Goal: Obtain resource: Obtain resource

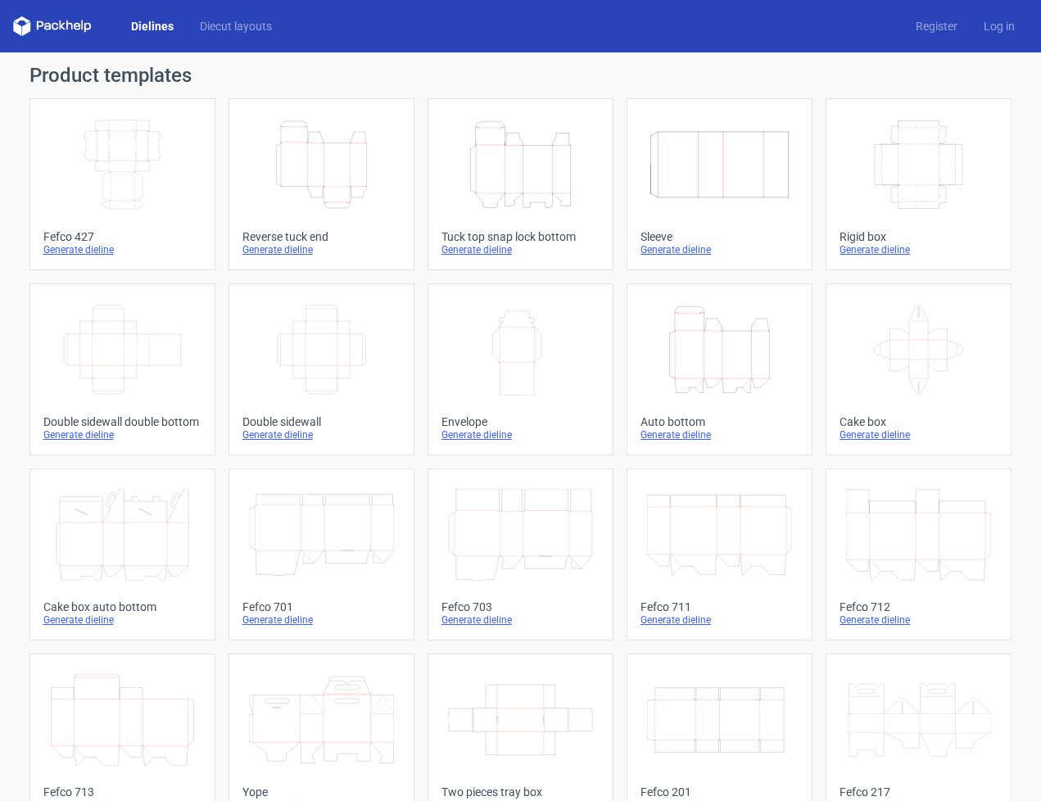
click at [532, 173] on icon "Height Depth Width" at bounding box center [520, 165] width 145 height 92
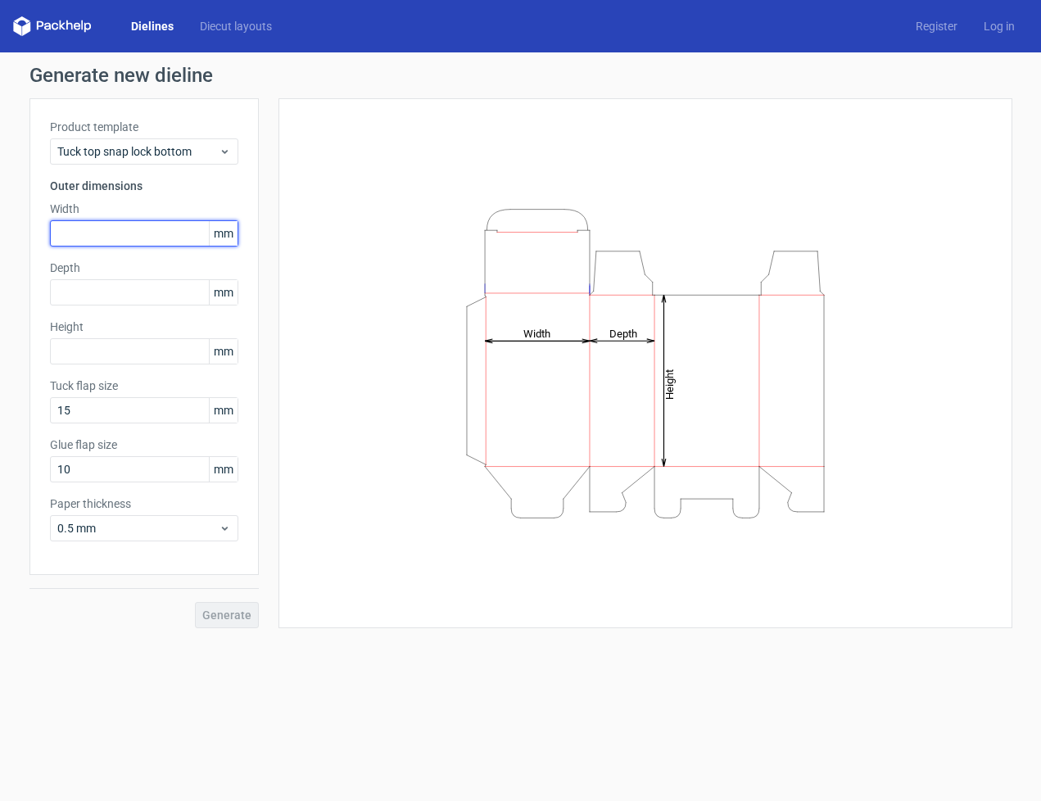
click at [135, 231] on input "text" at bounding box center [144, 233] width 188 height 26
type input "63"
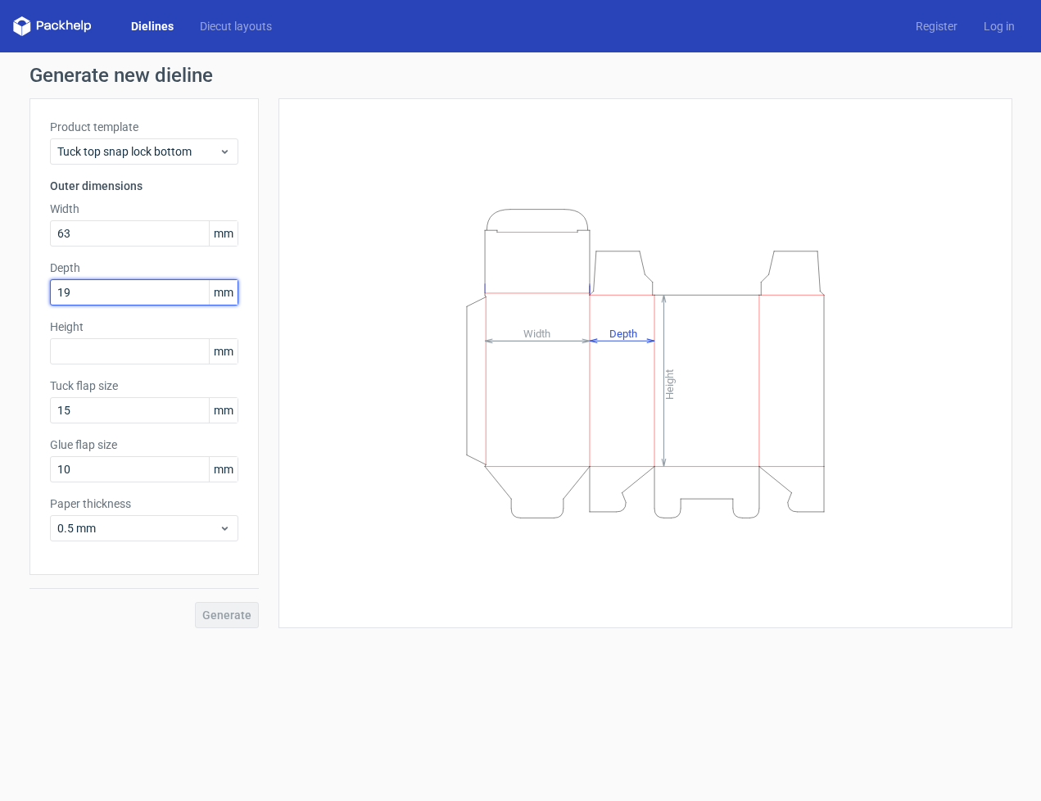
type input "19"
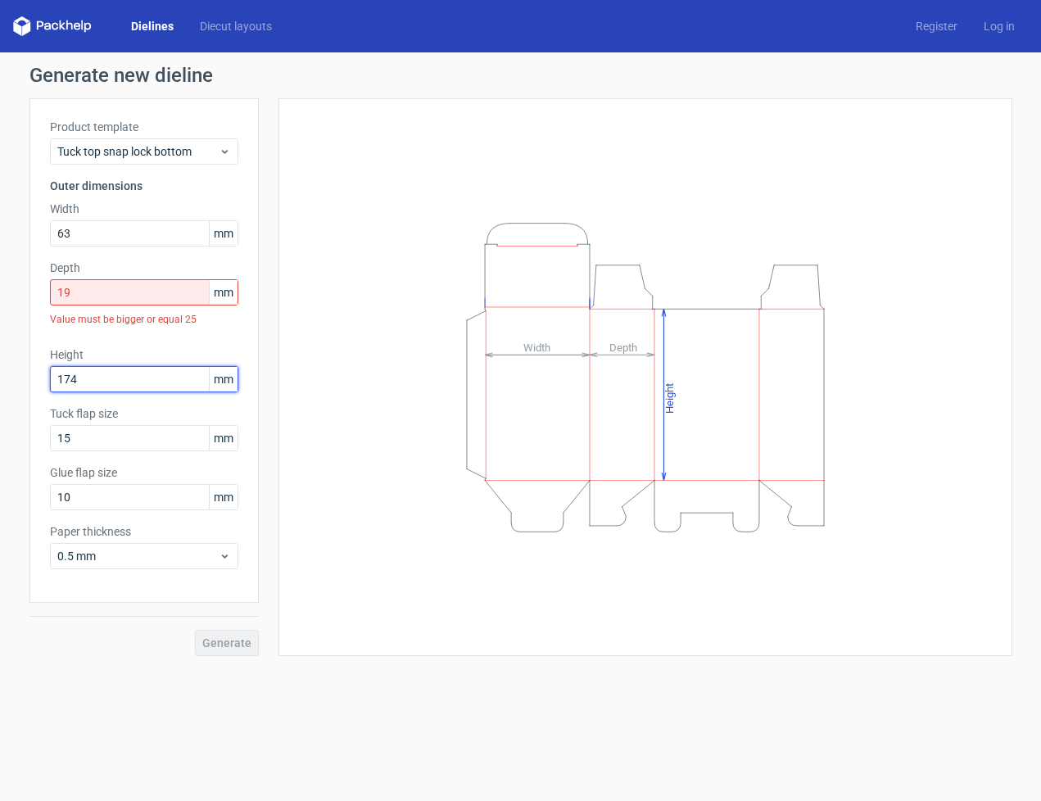
type input "174"
click at [114, 297] on input "19" at bounding box center [144, 292] width 188 height 26
click at [108, 287] on input "22" at bounding box center [144, 292] width 188 height 26
click at [89, 303] on input "24" at bounding box center [144, 292] width 188 height 26
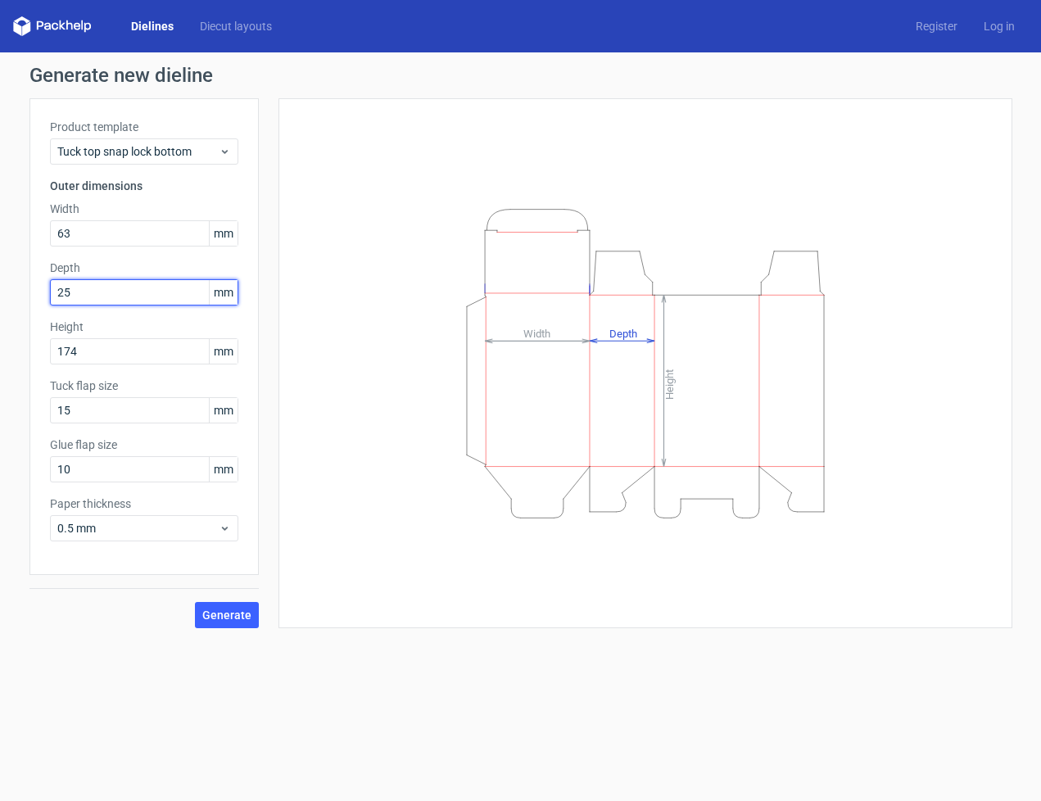
type input "25"
click at [226, 617] on span "Generate" at bounding box center [226, 614] width 49 height 11
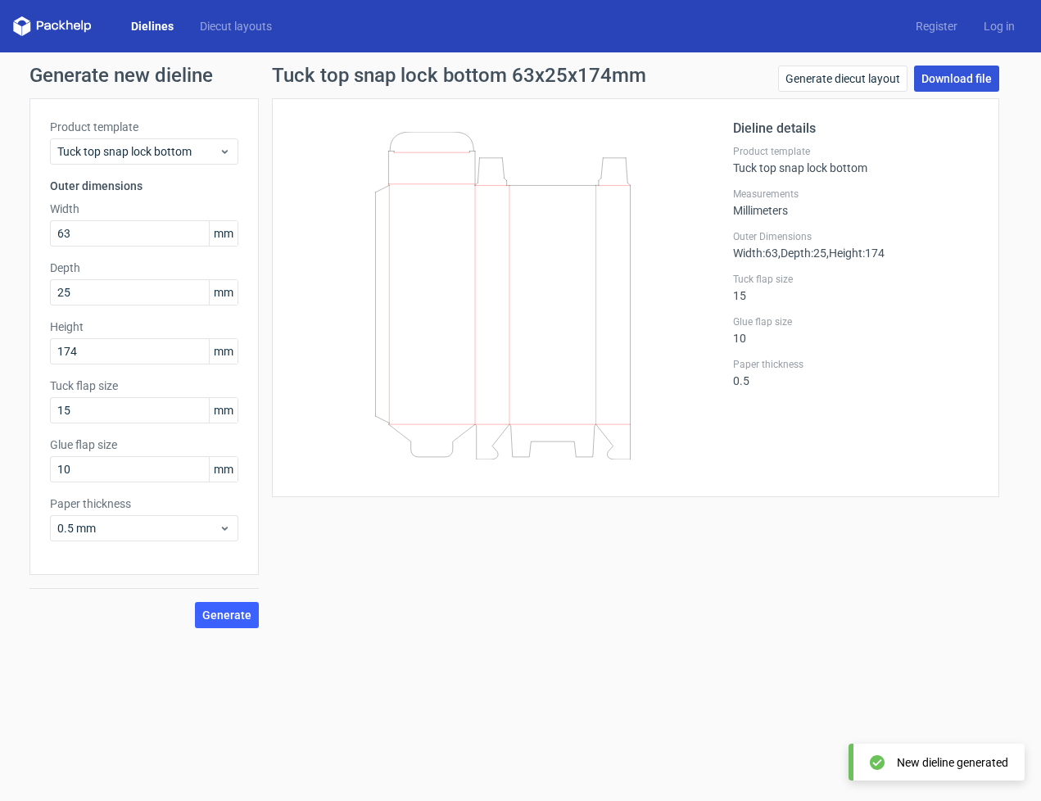
click at [950, 70] on link "Download file" at bounding box center [956, 79] width 85 height 26
